Goal: Task Accomplishment & Management: Manage account settings

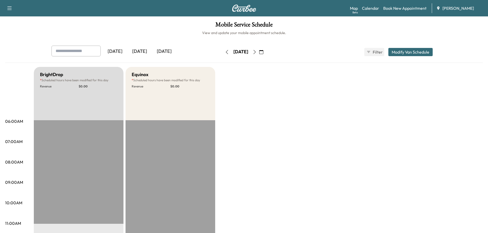
click at [263, 52] on icon "button" at bounding box center [261, 52] width 4 height 4
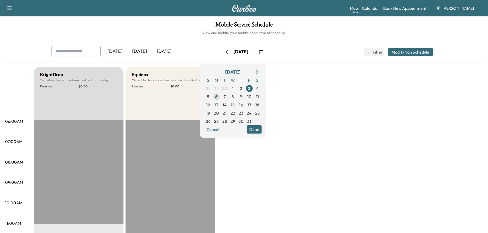
click at [221, 96] on span "6" at bounding box center [216, 96] width 8 height 8
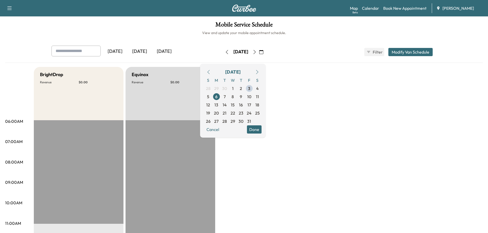
click at [257, 52] on icon "button" at bounding box center [255, 52] width 4 height 4
click at [256, 50] on icon "button" at bounding box center [254, 52] width 2 height 4
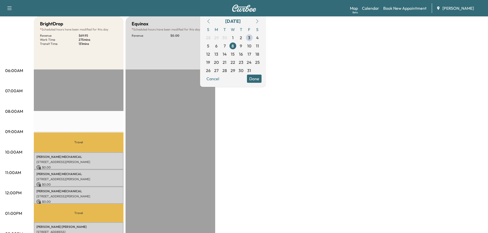
scroll to position [154, 0]
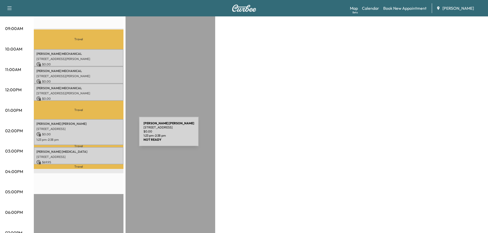
click at [100, 134] on p "$ 0.00" at bounding box center [78, 134] width 85 height 5
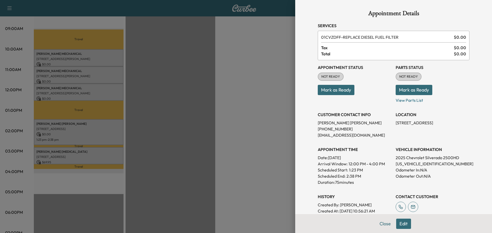
click at [417, 164] on p "[US_VEHICLE_IDENTIFICATION_NUMBER]" at bounding box center [433, 164] width 74 height 6
copy p "[US_VEHICLE_IDENTIFICATION_NUMBER]"
click at [241, 51] on div at bounding box center [246, 116] width 492 height 233
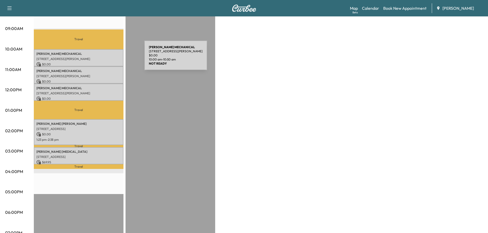
click at [106, 58] on p "[STREET_ADDRESS][PERSON_NAME]" at bounding box center [78, 59] width 85 height 4
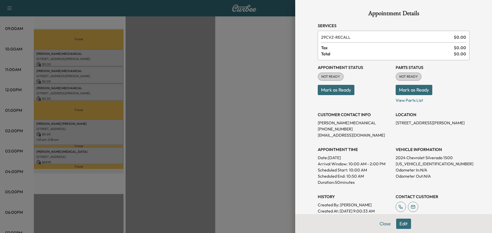
click at [344, 91] on button "Mark as Ready" at bounding box center [336, 90] width 37 height 10
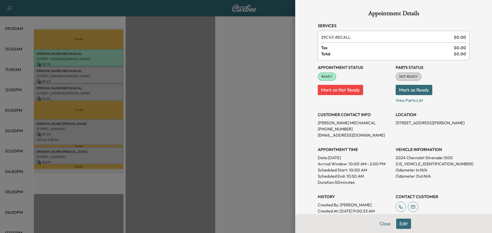
click at [413, 89] on button "Mark as Ready" at bounding box center [414, 90] width 37 height 10
click at [147, 73] on div at bounding box center [246, 116] width 492 height 233
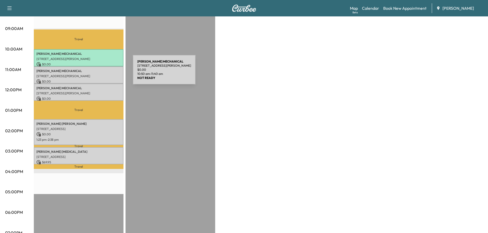
click at [94, 74] on p "[STREET_ADDRESS][PERSON_NAME]" at bounding box center [78, 76] width 85 height 4
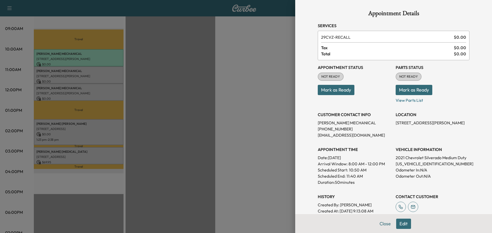
click at [330, 89] on button "Mark as Ready" at bounding box center [336, 90] width 37 height 10
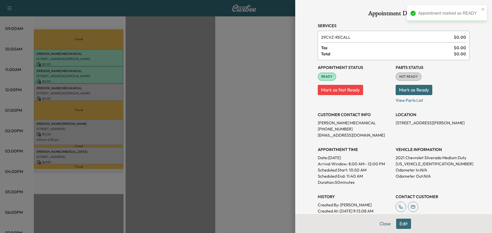
click at [413, 90] on button "Mark as Ready" at bounding box center [414, 90] width 37 height 10
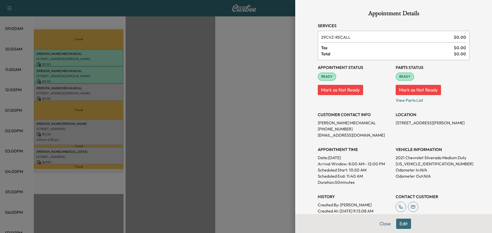
click at [141, 90] on div at bounding box center [246, 116] width 492 height 233
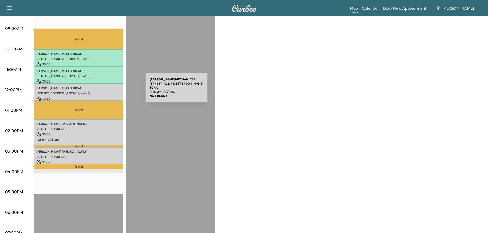
click at [108, 91] on p "[STREET_ADDRESS][PERSON_NAME]" at bounding box center [78, 93] width 85 height 4
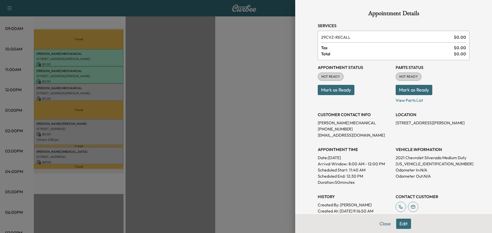
click at [331, 91] on button "Mark as Ready" at bounding box center [336, 90] width 37 height 10
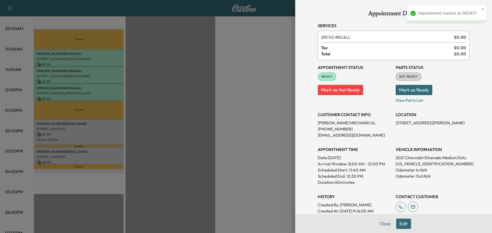
click at [412, 89] on button "Mark as Ready" at bounding box center [414, 90] width 37 height 10
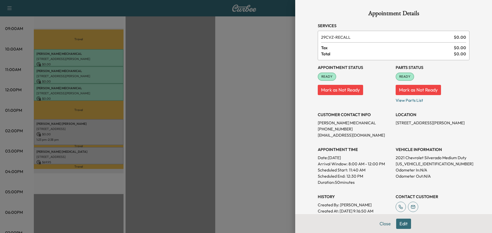
click at [162, 131] on div at bounding box center [246, 116] width 492 height 233
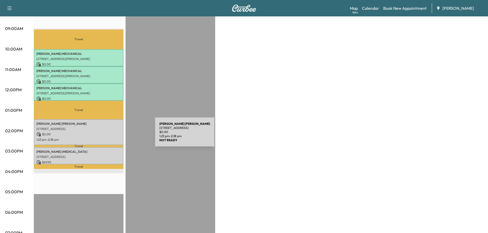
click at [116, 135] on div "[PERSON_NAME] [STREET_ADDRESS] $ 0.00 1:23 pm - 2:38 pm" at bounding box center [79, 132] width 90 height 26
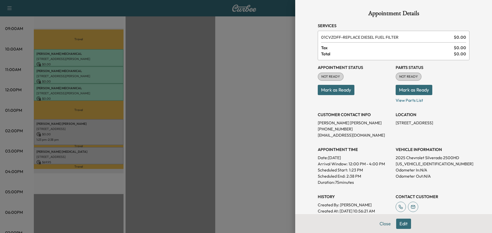
click at [329, 90] on button "Mark as Ready" at bounding box center [336, 90] width 37 height 10
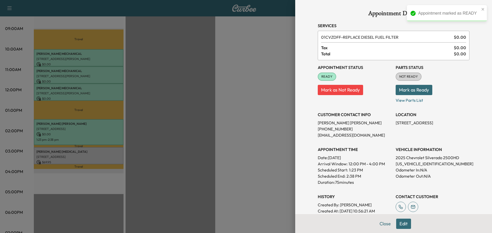
click at [408, 89] on button "Mark as Ready" at bounding box center [414, 90] width 37 height 10
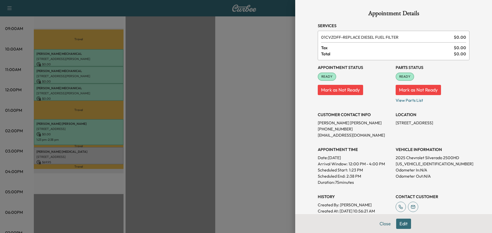
click at [118, 151] on div at bounding box center [246, 116] width 492 height 233
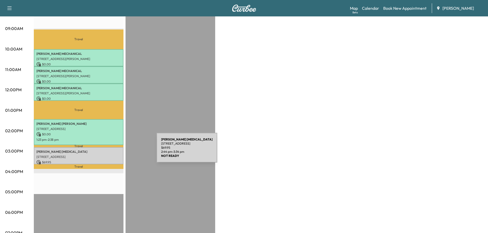
click at [118, 151] on p "[PERSON_NAME][MEDICAL_DATA]" at bounding box center [78, 152] width 85 height 4
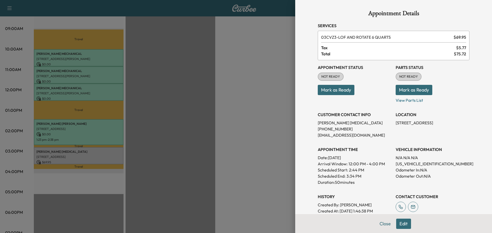
click at [342, 89] on button "Mark as Ready" at bounding box center [336, 90] width 37 height 10
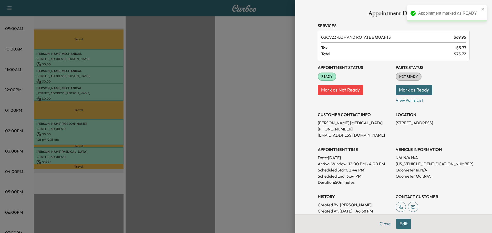
click at [405, 89] on button "Mark as Ready" at bounding box center [414, 90] width 37 height 10
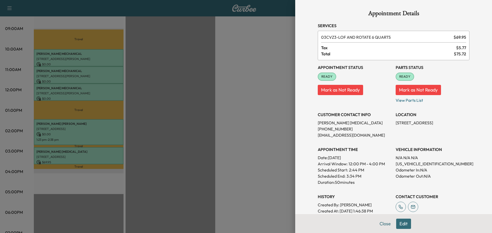
click at [188, 133] on div at bounding box center [246, 116] width 492 height 233
